Goal: Transaction & Acquisition: Purchase product/service

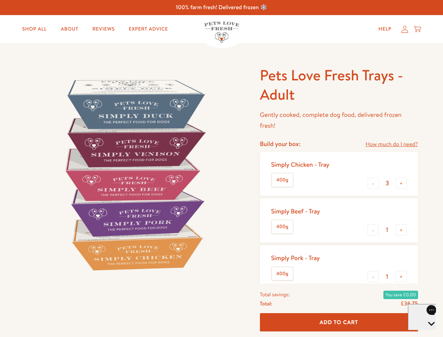
click at [221, 168] on img at bounding box center [134, 175] width 218 height 218
click at [391, 144] on link "How much do I need?" at bounding box center [391, 144] width 52 height 9
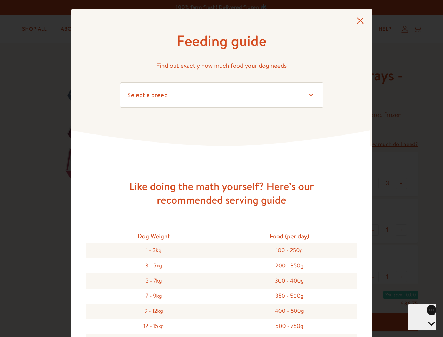
click at [373, 183] on div "Feeding guide Find out exactly how much food your dog needs Select a breed Affe…" at bounding box center [221, 168] width 443 height 337
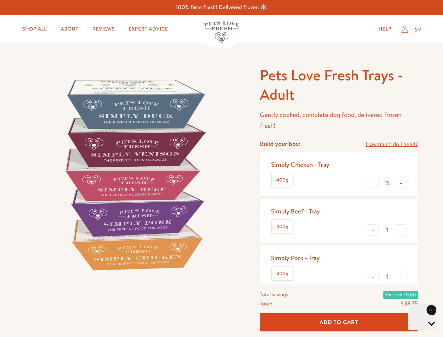
click at [401, 183] on button "+" at bounding box center [401, 182] width 11 height 11
type input "4"
click at [373, 230] on button "-" at bounding box center [373, 229] width 11 height 11
click at [401, 230] on button "+" at bounding box center [401, 229] width 11 height 11
type input "1"
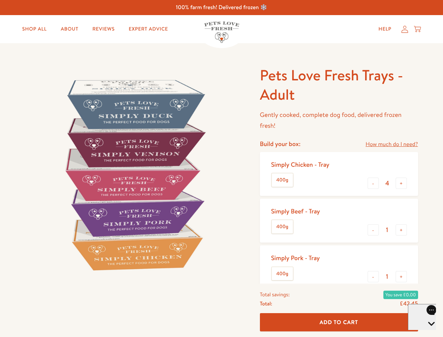
click at [373, 276] on button "-" at bounding box center [373, 276] width 11 height 11
click at [401, 276] on button "+" at bounding box center [401, 276] width 11 height 11
type input "1"
click at [339, 322] on span "Add To Cart" at bounding box center [338, 321] width 39 height 7
click at [428, 332] on icon "Open gorgias live chat" at bounding box center [431, 335] width 7 height 7
